Goal: Task Accomplishment & Management: Complete application form

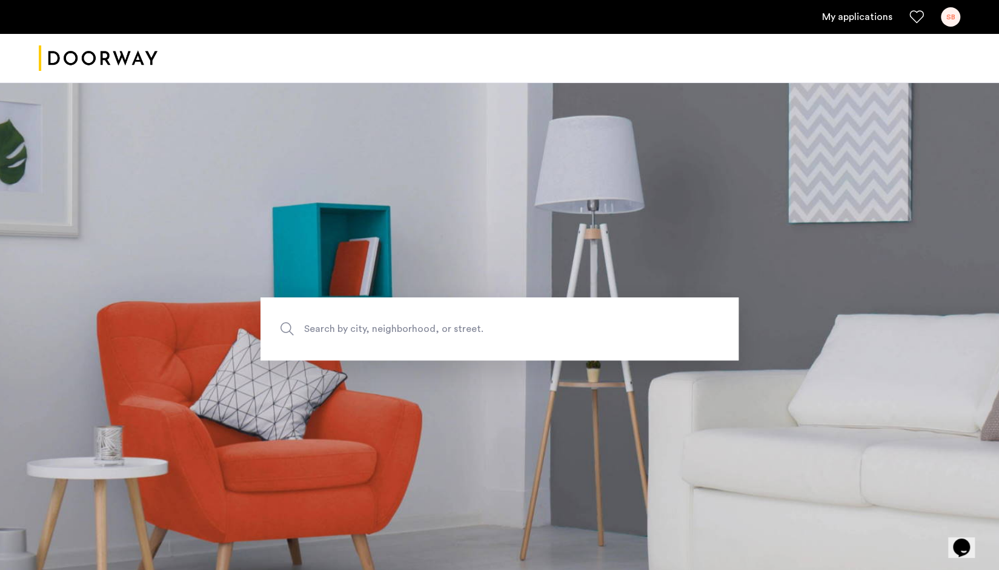
click at [858, 18] on link "My applications" at bounding box center [857, 17] width 70 height 15
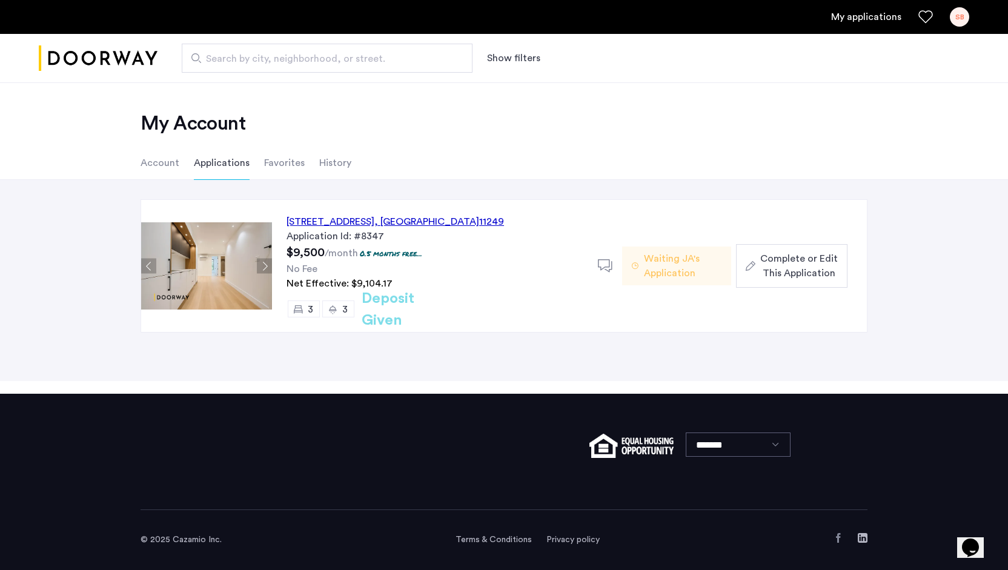
click at [805, 266] on span "Complete or Edit This Application" at bounding box center [799, 265] width 78 height 29
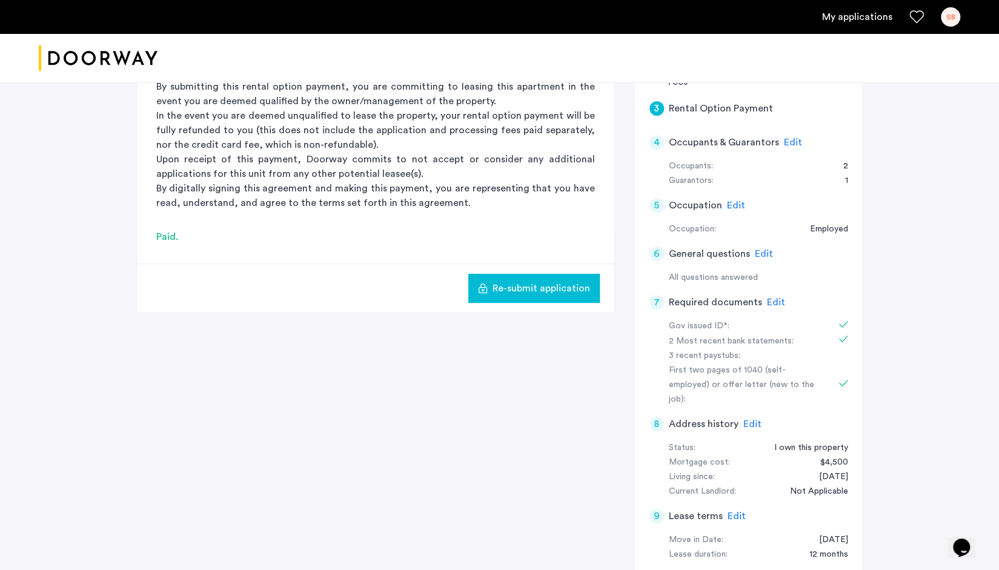
scroll to position [357, 0]
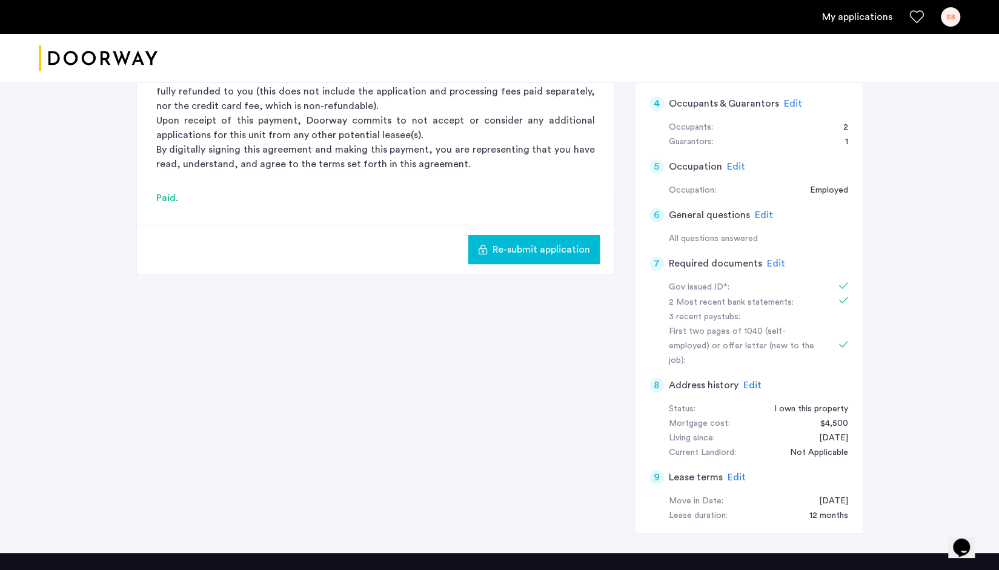
click at [777, 263] on span "Edit" at bounding box center [776, 264] width 18 height 10
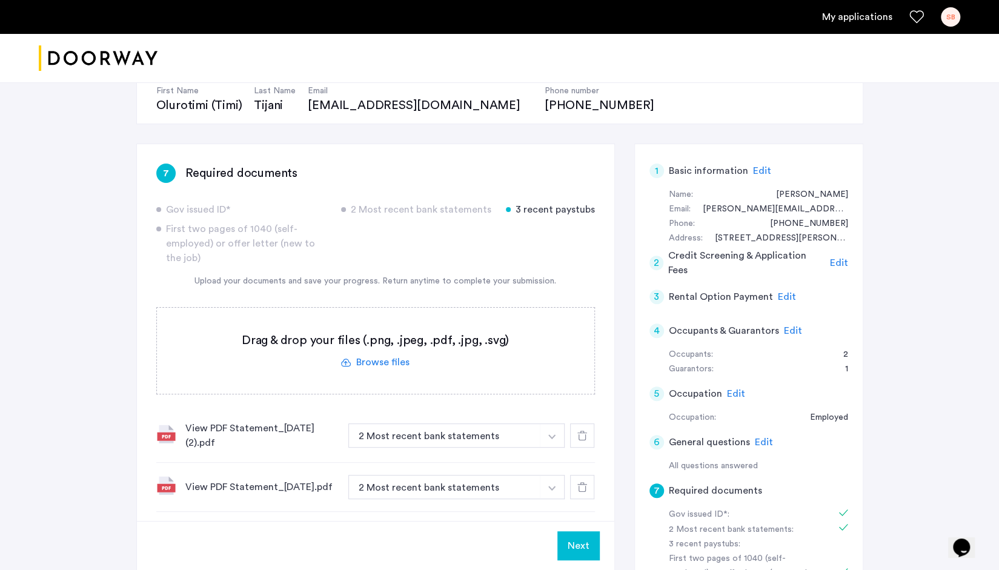
scroll to position [0, 0]
